Goal: Information Seeking & Learning: Check status

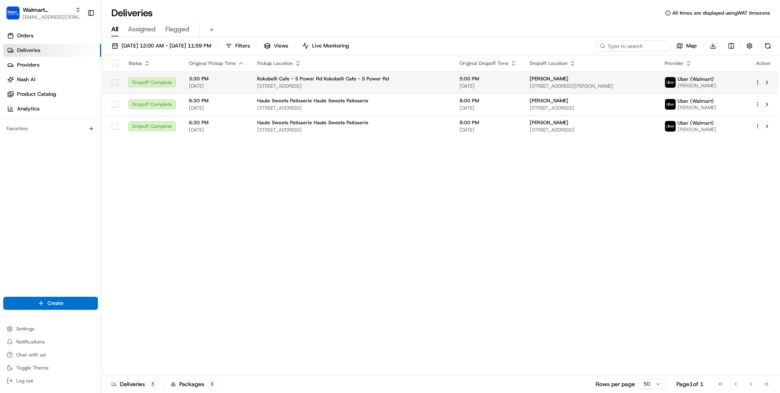
click at [394, 83] on span "[STREET_ADDRESS]" at bounding box center [351, 86] width 189 height 6
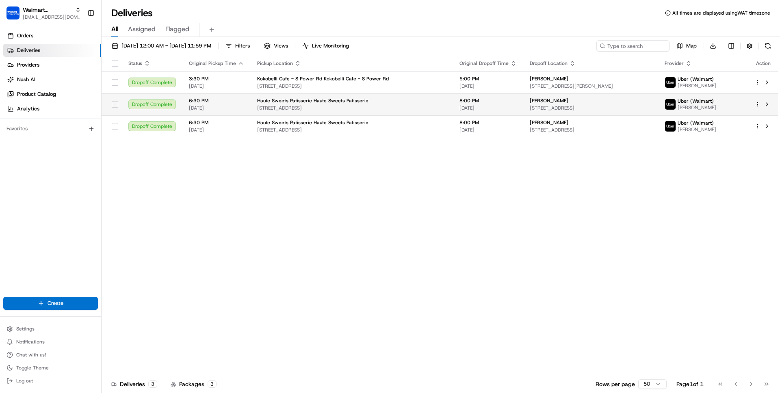
click at [350, 98] on span "Haute Sweets Patisserie Haute Sweets Patisserie" at bounding box center [312, 100] width 111 height 6
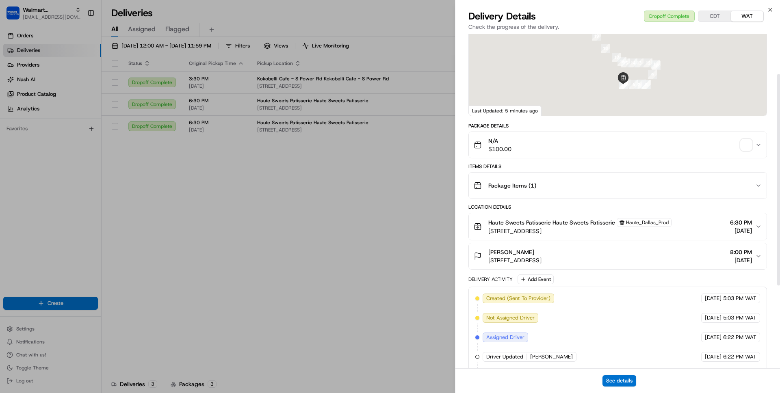
scroll to position [74, 0]
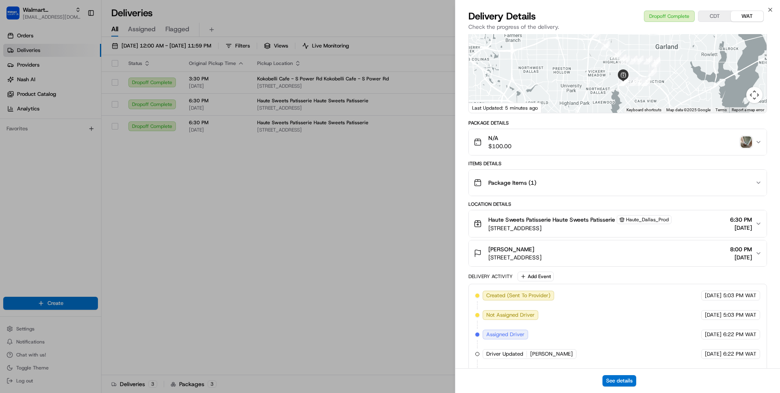
click at [536, 227] on span "[STREET_ADDRESS]" at bounding box center [579, 228] width 183 height 8
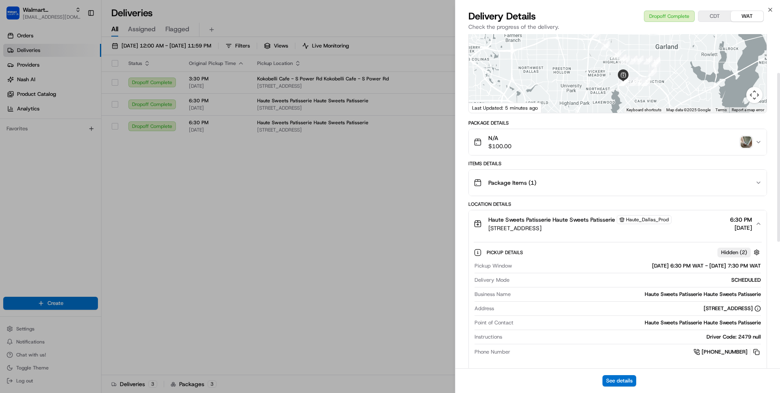
scroll to position [87, 0]
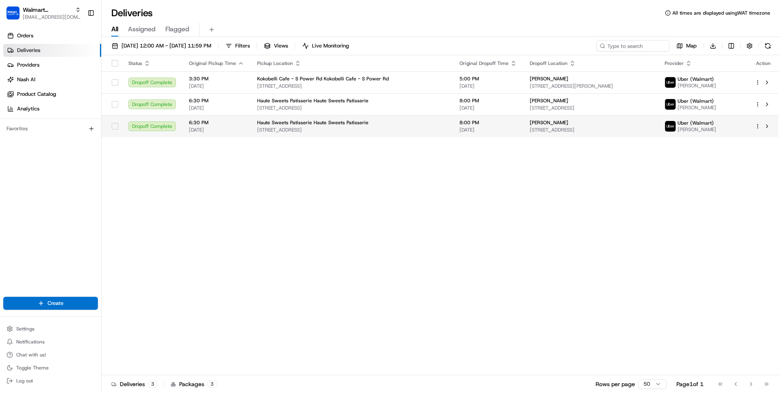
click at [354, 130] on span "[STREET_ADDRESS]" at bounding box center [351, 130] width 189 height 6
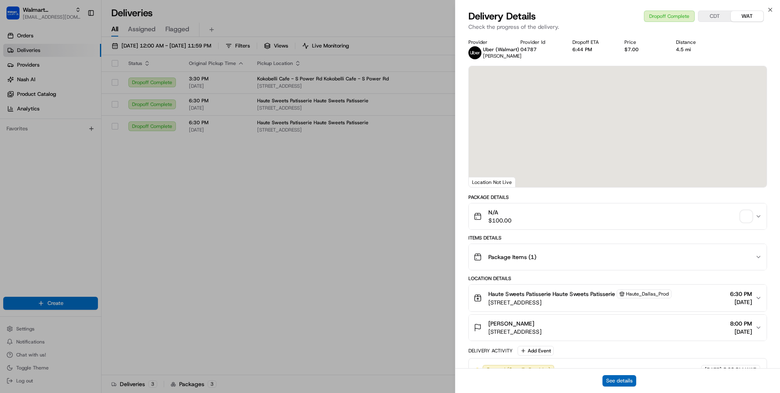
click at [621, 382] on button "See details" at bounding box center [619, 380] width 34 height 11
